Goal: Transaction & Acquisition: Download file/media

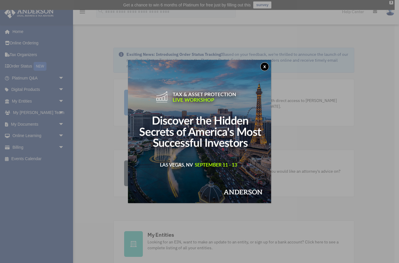
click at [264, 67] on button "x" at bounding box center [264, 66] width 9 height 9
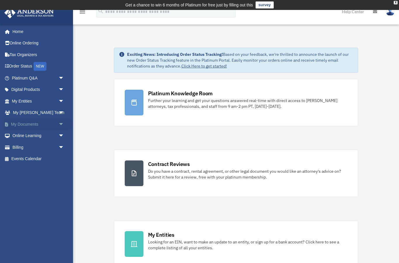
click at [58, 123] on span "arrow_drop_down" at bounding box center [64, 124] width 12 height 12
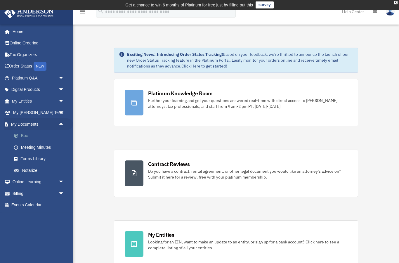
click at [32, 134] on link "Box" at bounding box center [40, 136] width 65 height 12
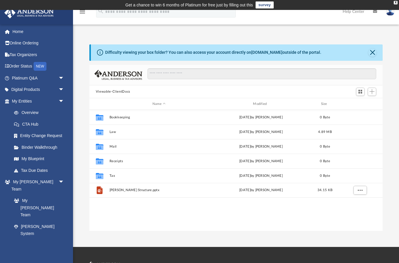
scroll to position [133, 294]
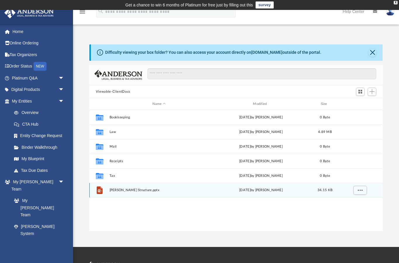
click at [132, 188] on span "[PERSON_NAME] Structure.pptx" at bounding box center [158, 190] width 99 height 4
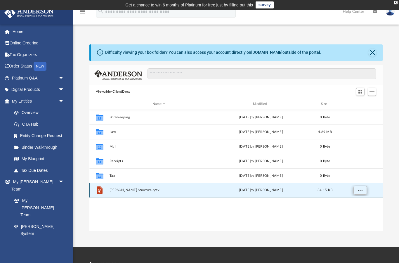
click at [360, 191] on span "More options" at bounding box center [360, 189] width 5 height 3
click at [351, 202] on li "Preview" at bounding box center [354, 202] width 17 height 6
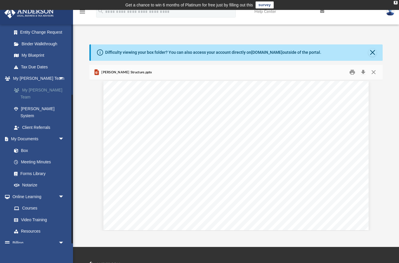
scroll to position [103, 0]
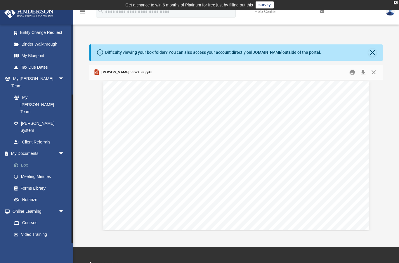
click at [30, 159] on link "Box" at bounding box center [40, 165] width 65 height 12
click at [24, 159] on link "Box" at bounding box center [40, 165] width 65 height 12
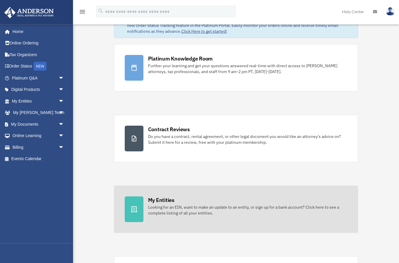
scroll to position [51, 0]
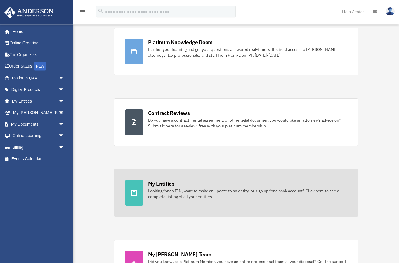
click at [237, 197] on div "Looking for an EIN, want to make an update to an entity, or sign up for a bank …" at bounding box center [248, 194] width 200 height 12
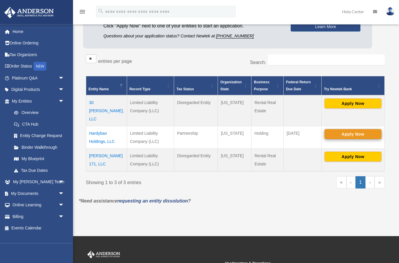
scroll to position [79, 0]
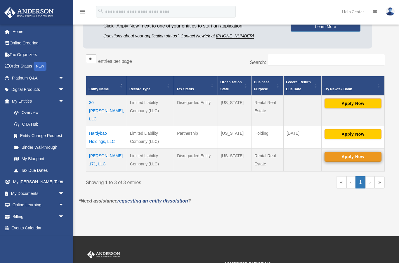
click at [351, 152] on button "Apply Now" at bounding box center [353, 157] width 57 height 10
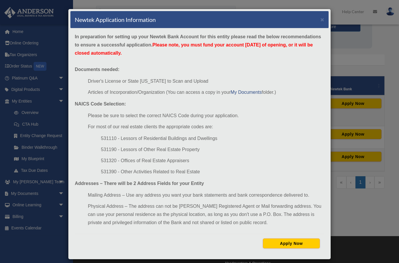
click at [348, 113] on div "Newtek Application Information × In preparation for setting up your Newtek Bank…" at bounding box center [199, 131] width 399 height 263
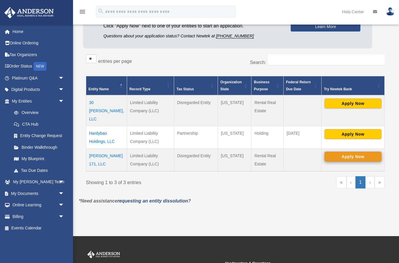
click at [347, 152] on button "Apply Now" at bounding box center [353, 157] width 57 height 10
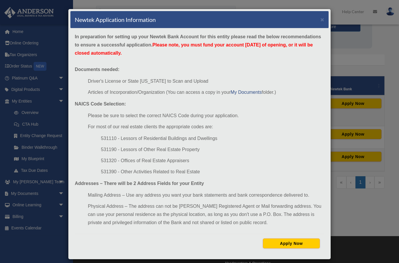
click at [351, 213] on div "Newtek Application Information × In preparation for setting up your Newtek Bank…" at bounding box center [199, 131] width 399 height 263
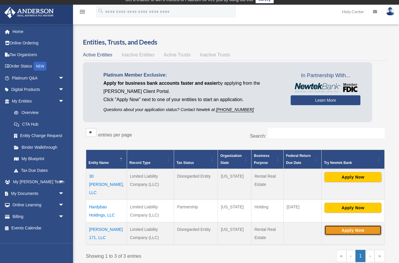
scroll to position [5, 0]
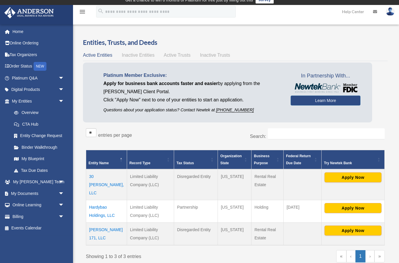
click at [99, 222] on td "Shephard 171, LLC" at bounding box center [106, 233] width 41 height 23
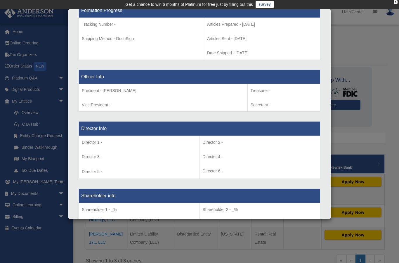
scroll to position [359, 0]
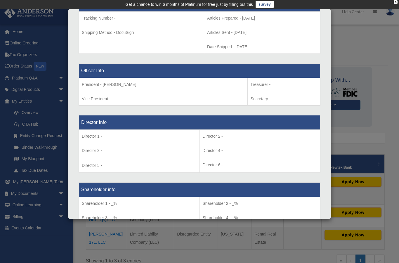
click at [358, 128] on div "Details × Articles Sent Organizational Date" at bounding box center [199, 131] width 399 height 263
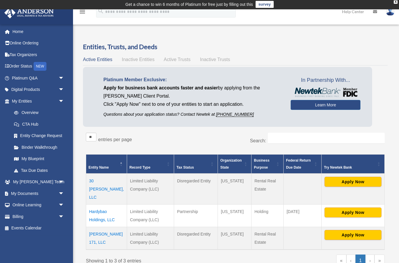
click at [102, 180] on td "30 Mary, LLC" at bounding box center [106, 189] width 41 height 31
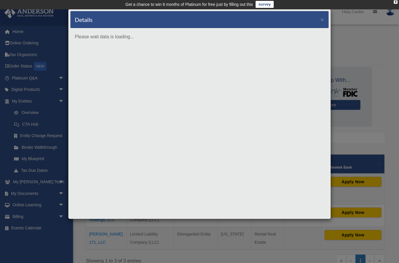
scroll to position [0, 0]
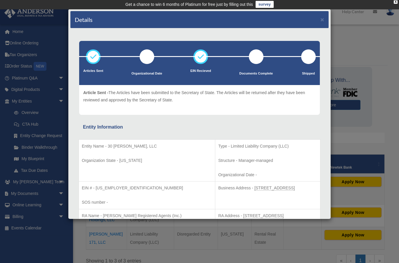
click at [362, 122] on div "Details × Articles Sent Organizational Date" at bounding box center [199, 131] width 399 height 263
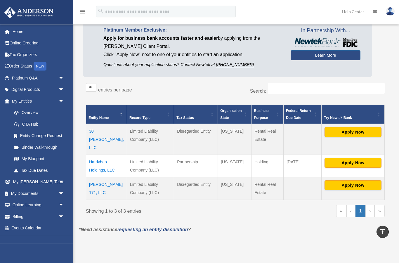
scroll to position [49, 0]
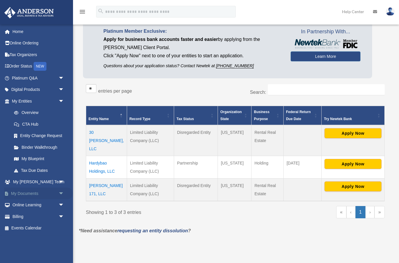
click at [39, 192] on link "My Documents arrow_drop_down" at bounding box center [38, 194] width 69 height 12
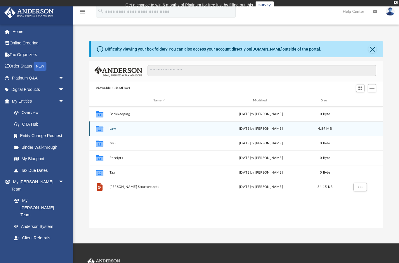
scroll to position [133, 294]
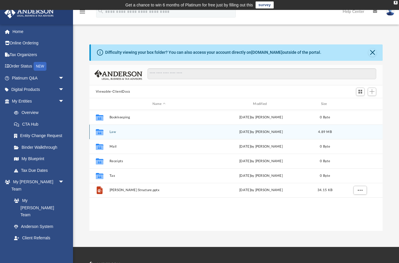
click at [113, 133] on button "Law" at bounding box center [158, 132] width 99 height 4
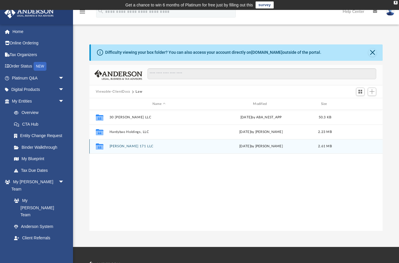
click at [129, 145] on button "[PERSON_NAME] 171 LLC" at bounding box center [158, 147] width 99 height 4
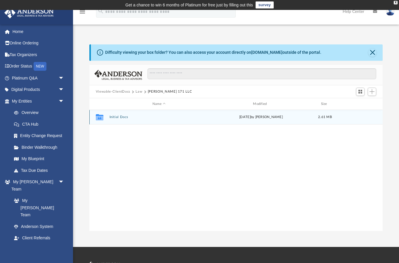
click at [119, 116] on button "Initial Docs" at bounding box center [158, 117] width 99 height 4
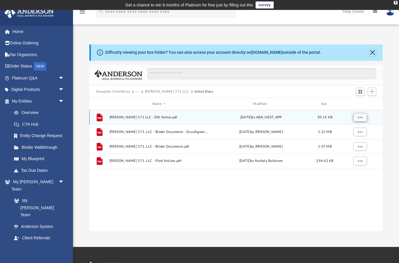
click at [364, 117] on button "More options" at bounding box center [359, 117] width 13 height 9
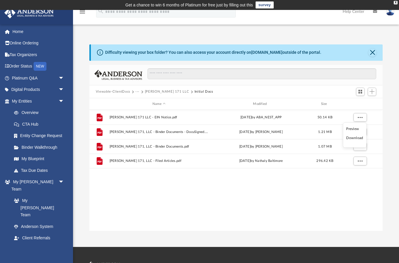
click at [356, 139] on li "Download" at bounding box center [354, 138] width 17 height 6
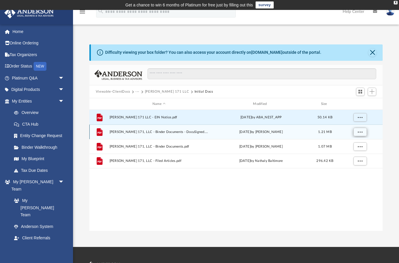
click at [363, 133] on button "More options" at bounding box center [359, 132] width 13 height 9
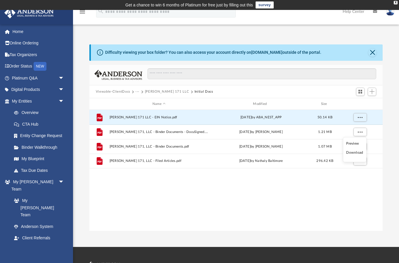
click at [358, 152] on li "Download" at bounding box center [354, 153] width 17 height 6
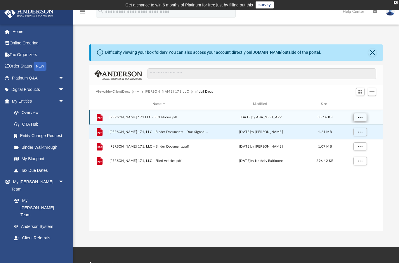
click at [362, 116] on span "More options" at bounding box center [360, 117] width 5 height 3
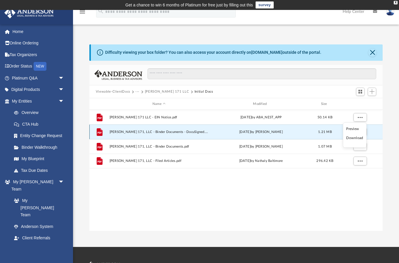
click at [351, 138] on li "Download" at bounding box center [354, 138] width 17 height 6
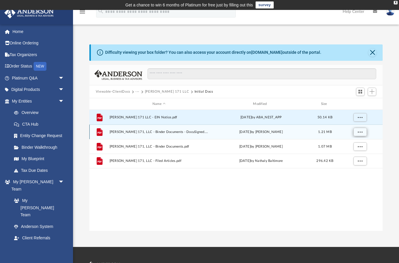
click at [361, 133] on span "More options" at bounding box center [360, 131] width 5 height 3
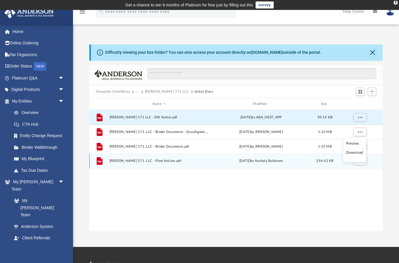
click at [355, 154] on li "Download" at bounding box center [354, 153] width 17 height 6
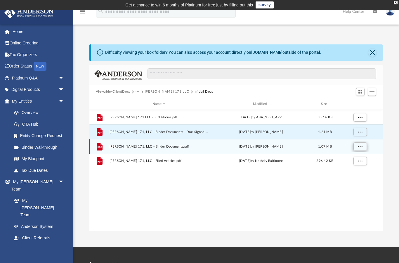
click at [365, 146] on button "More options" at bounding box center [359, 146] width 13 height 9
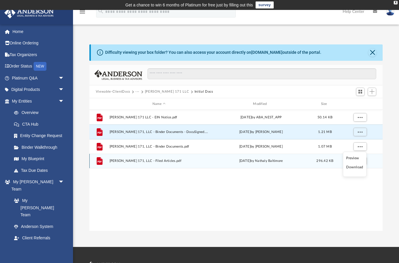
click at [358, 168] on li "Download" at bounding box center [354, 167] width 17 height 6
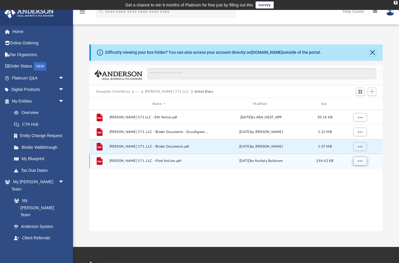
click at [361, 159] on span "More options" at bounding box center [360, 160] width 5 height 3
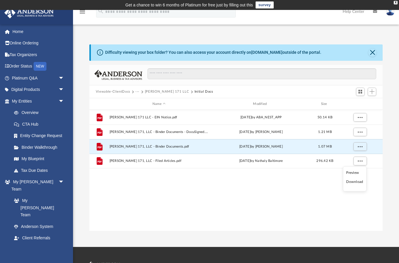
click at [354, 183] on li "Download" at bounding box center [354, 182] width 17 height 6
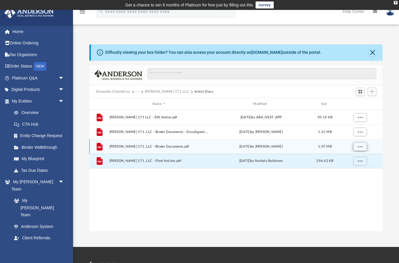
click at [362, 145] on button "More options" at bounding box center [359, 146] width 13 height 9
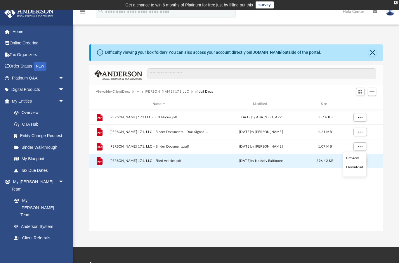
click at [353, 170] on ul "Preview Download" at bounding box center [355, 164] width 24 height 25
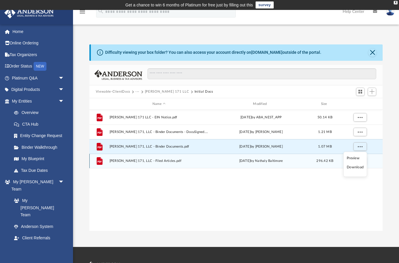
click at [353, 168] on li "Download" at bounding box center [355, 167] width 17 height 6
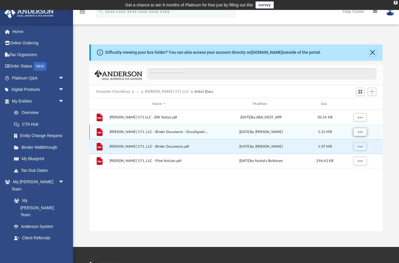
click at [364, 132] on button "More options" at bounding box center [359, 132] width 13 height 9
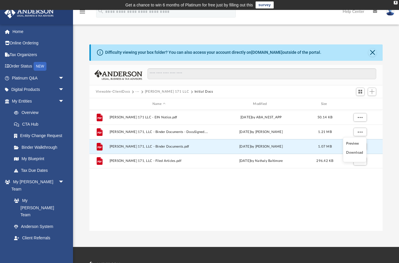
click at [353, 154] on li "Download" at bounding box center [354, 153] width 17 height 6
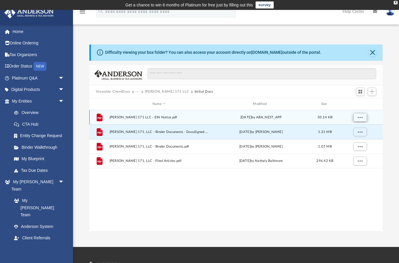
click at [360, 119] on button "More options" at bounding box center [359, 117] width 13 height 9
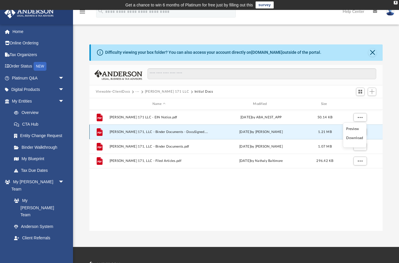
click at [353, 140] on li "Download" at bounding box center [354, 138] width 17 height 6
